Goal: Contribute content: Add original content to the website for others to see

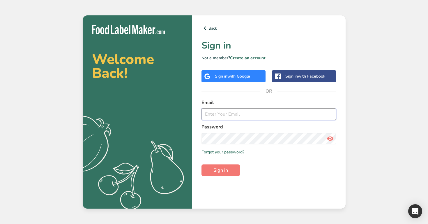
click at [278, 120] on input "email" at bounding box center [268, 115] width 135 height 12
drag, startPoint x: 249, startPoint y: 109, endPoint x: 321, endPoint y: 198, distance: 114.0
click at [321, 198] on div "Back Sign in Not a member? Create an account Sign in with Google Sign in with F…" at bounding box center [268, 112] width 153 height 194
type input "admin@test.com"
click at [201, 165] on button "Sign in" at bounding box center [220, 171] width 38 height 12
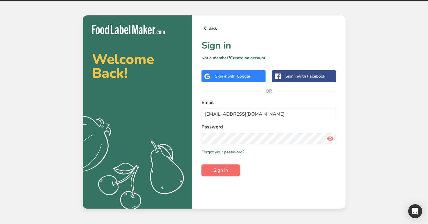
click at [228, 171] on button "Sign in" at bounding box center [220, 171] width 38 height 12
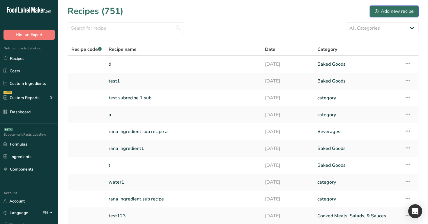
click at [409, 7] on button "Add new recipe" at bounding box center [394, 12] width 49 height 12
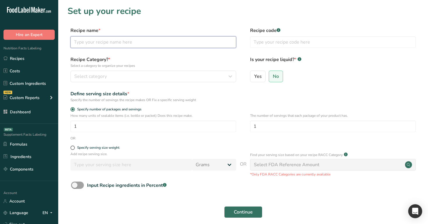
click at [197, 40] on input "text" at bounding box center [153, 42] width 166 height 12
type input "sub1"
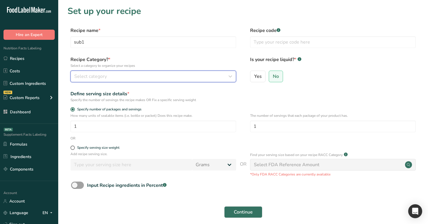
click at [166, 74] on div "Select category" at bounding box center [151, 76] width 155 height 7
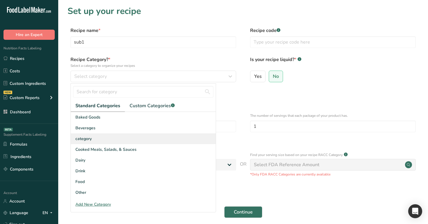
click at [142, 141] on div "category" at bounding box center [143, 139] width 145 height 11
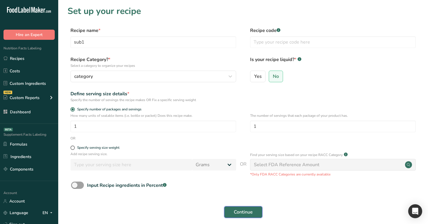
click at [241, 210] on span "Continue" at bounding box center [243, 212] width 19 height 7
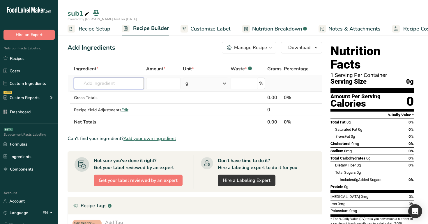
click at [109, 81] on input "text" at bounding box center [109, 84] width 70 height 12
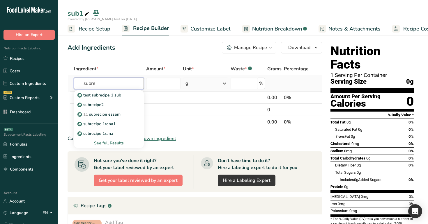
drag, startPoint x: 109, startPoint y: 81, endPoint x: 79, endPoint y: 146, distance: 71.6
click at [80, 89] on div "subre test subrecipe 1 sub subrecipe2 11 subrecipe essam subrecipe 1rana1 subre…" at bounding box center [109, 84] width 70 height 12
click at [99, 103] on p "subrecipe2" at bounding box center [91, 105] width 25 height 6
type input "subrecipe2"
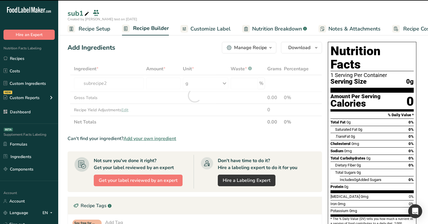
type input "0"
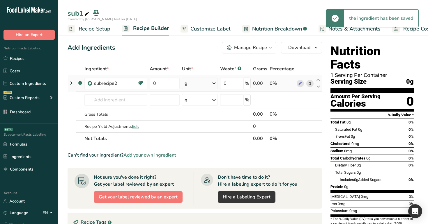
click at [72, 82] on icon at bounding box center [71, 83] width 7 height 10
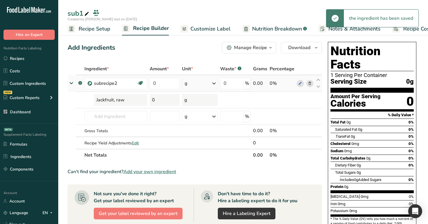
click at [72, 82] on icon at bounding box center [71, 83] width 10 height 7
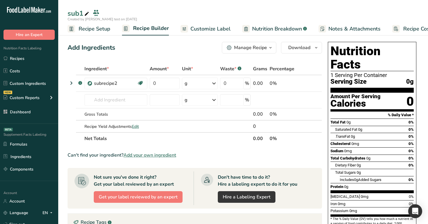
click at [276, 31] on span "Nutrition Breakdown" at bounding box center [277, 29] width 50 height 8
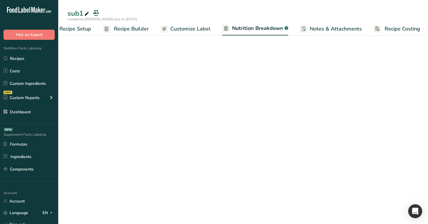
select select "Calories"
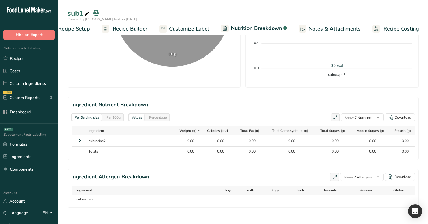
scroll to position [202, 0]
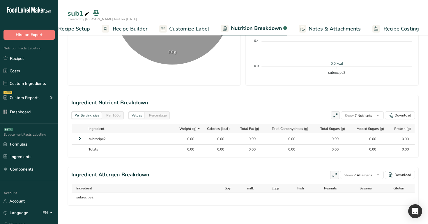
click at [80, 140] on icon at bounding box center [79, 139] width 7 height 10
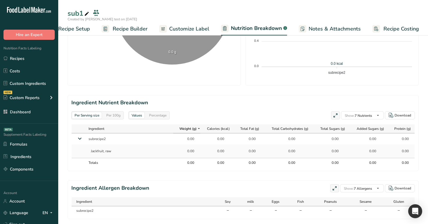
click at [80, 140] on icon at bounding box center [80, 138] width 10 height 7
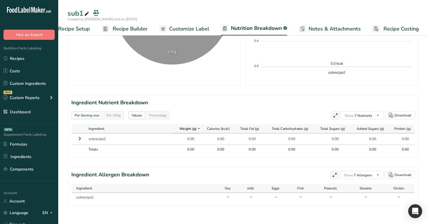
click at [80, 140] on icon at bounding box center [79, 139] width 7 height 10
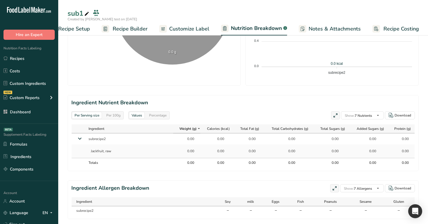
click at [80, 140] on icon at bounding box center [80, 138] width 10 height 7
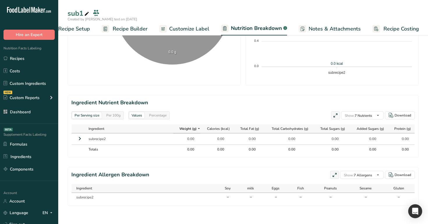
click at [80, 140] on icon at bounding box center [79, 139] width 7 height 10
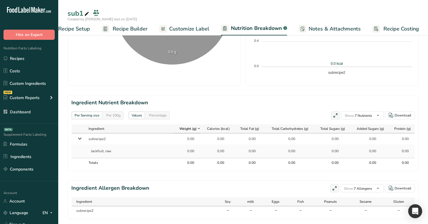
click at [80, 140] on icon at bounding box center [80, 138] width 10 height 7
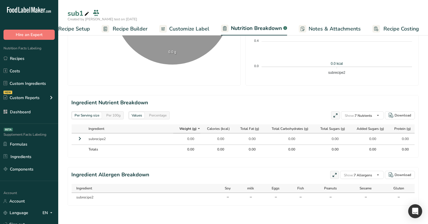
click at [80, 140] on icon at bounding box center [79, 139] width 7 height 10
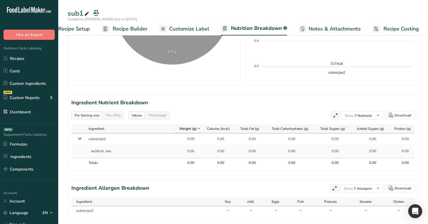
click at [80, 140] on icon at bounding box center [80, 138] width 10 height 7
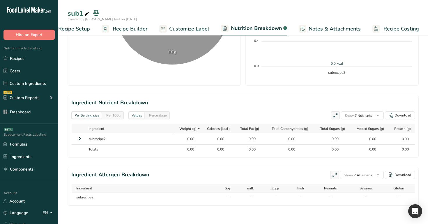
click at [112, 113] on div "Per 100g" at bounding box center [113, 115] width 19 height 6
click at [100, 114] on div "Per Serving size" at bounding box center [86, 115] width 29 height 6
click at [79, 139] on icon at bounding box center [79, 139] width 7 height 10
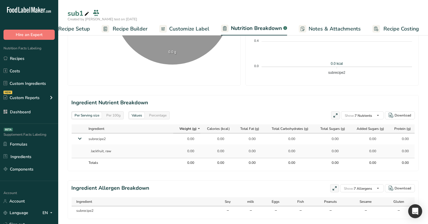
click at [79, 136] on icon at bounding box center [80, 138] width 10 height 7
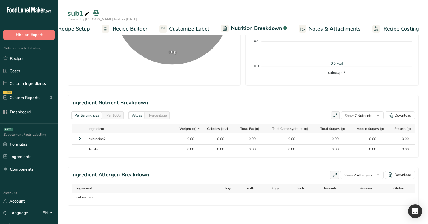
click at [79, 136] on icon at bounding box center [79, 139] width 7 height 10
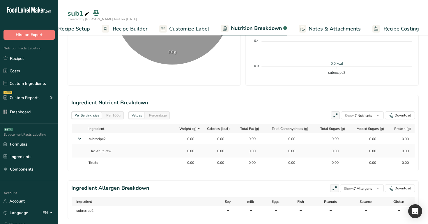
click at [79, 136] on icon at bounding box center [80, 138] width 10 height 7
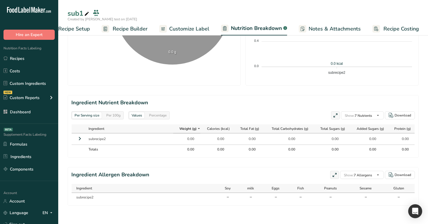
click at [196, 127] on icon at bounding box center [198, 128] width 5 height 7
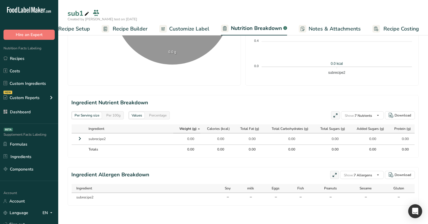
click at [196, 127] on icon at bounding box center [198, 128] width 5 height 7
click at [78, 139] on icon at bounding box center [79, 139] width 7 height 10
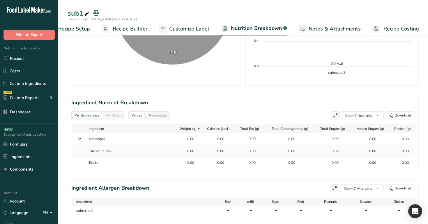
click at [114, 115] on div "Per 100g" at bounding box center [113, 115] width 19 height 6
click at [87, 114] on div "Per Serving size" at bounding box center [86, 115] width 29 height 6
click at [24, 57] on link "Recipes" at bounding box center [29, 58] width 58 height 11
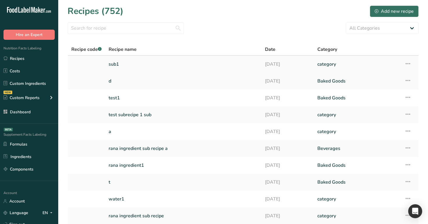
click at [161, 63] on link "sub1" at bounding box center [183, 64] width 149 height 12
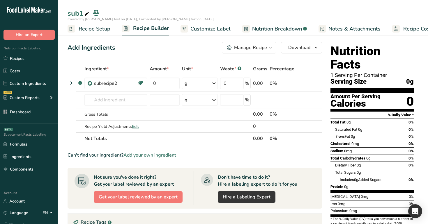
click at [262, 28] on span "Nutrition Breakdown" at bounding box center [277, 29] width 50 height 8
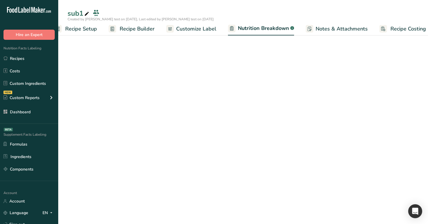
select select "Calories"
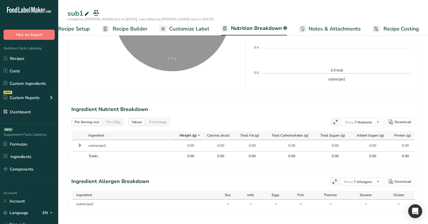
scroll to position [202, 0]
